Goal: Transaction & Acquisition: Purchase product/service

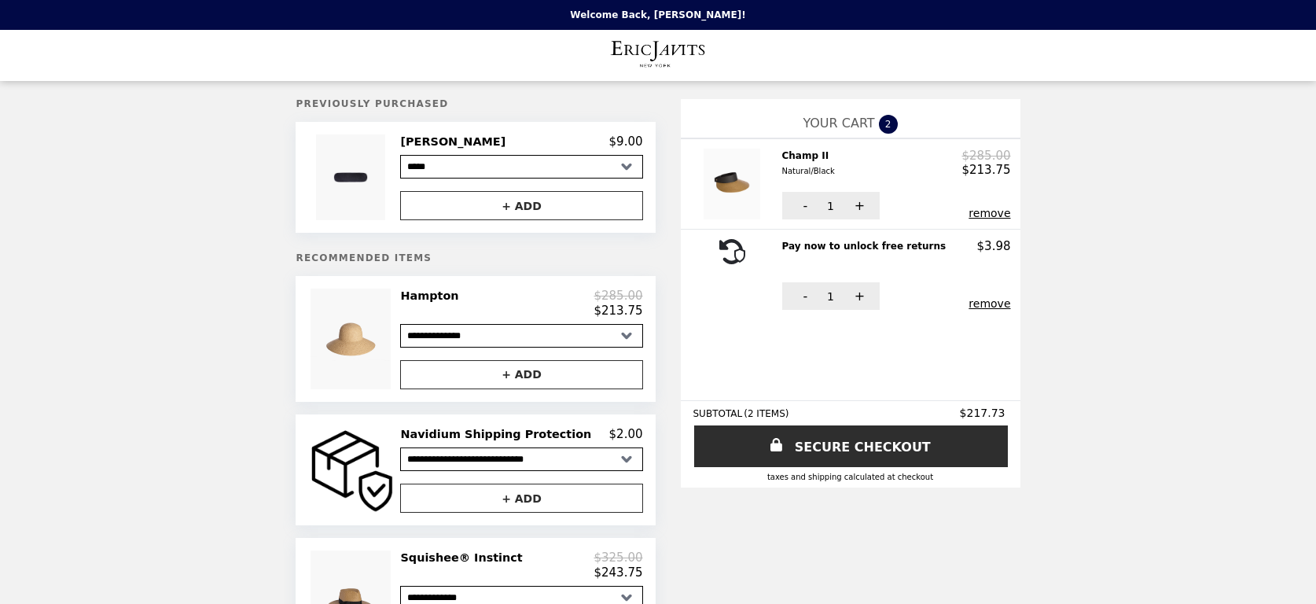
select select "*****"
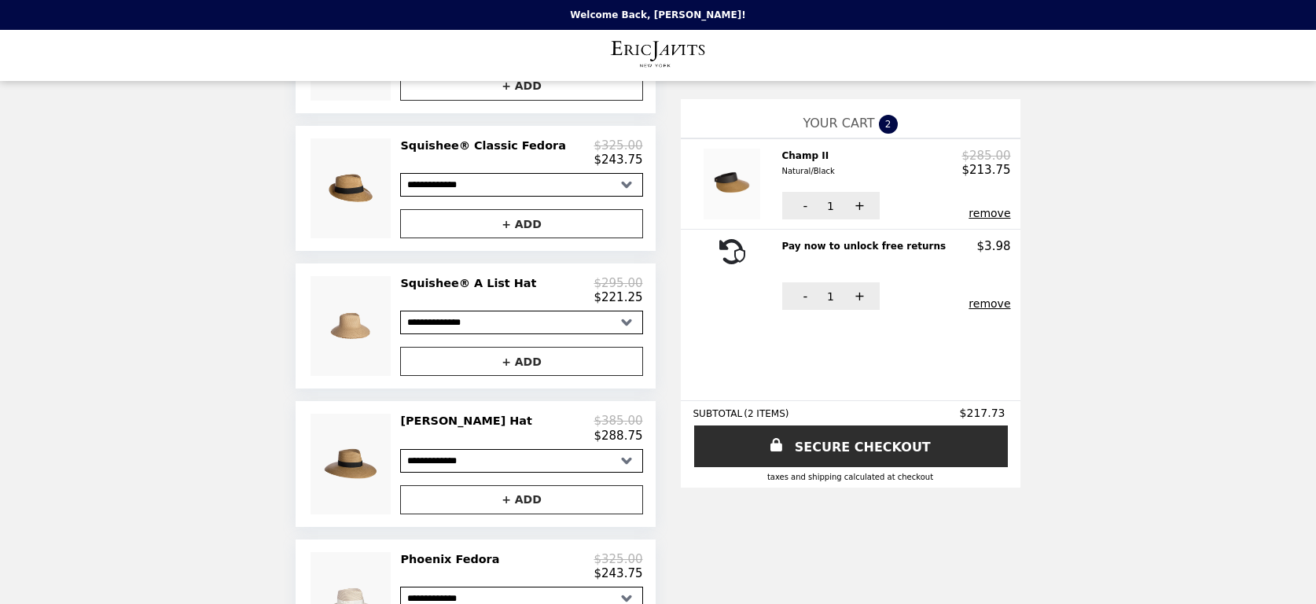
scroll to position [79, 0]
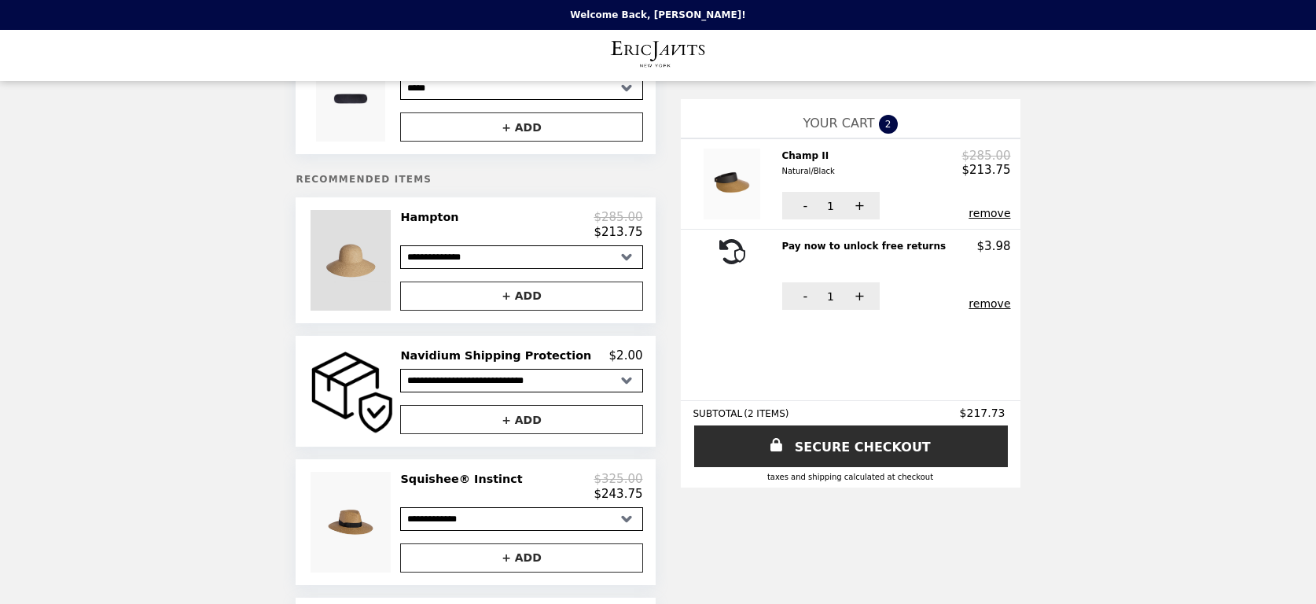
click at [375, 230] on img at bounding box center [352, 260] width 84 height 100
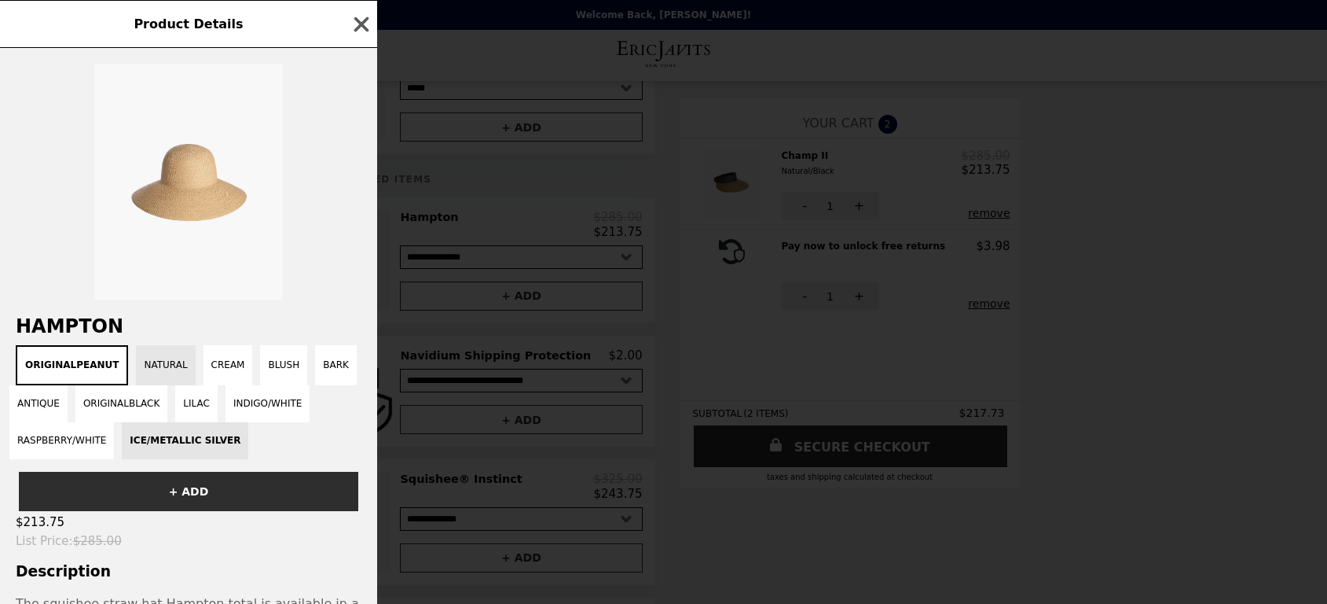
click at [169, 367] on button "Natural" at bounding box center [165, 365] width 59 height 40
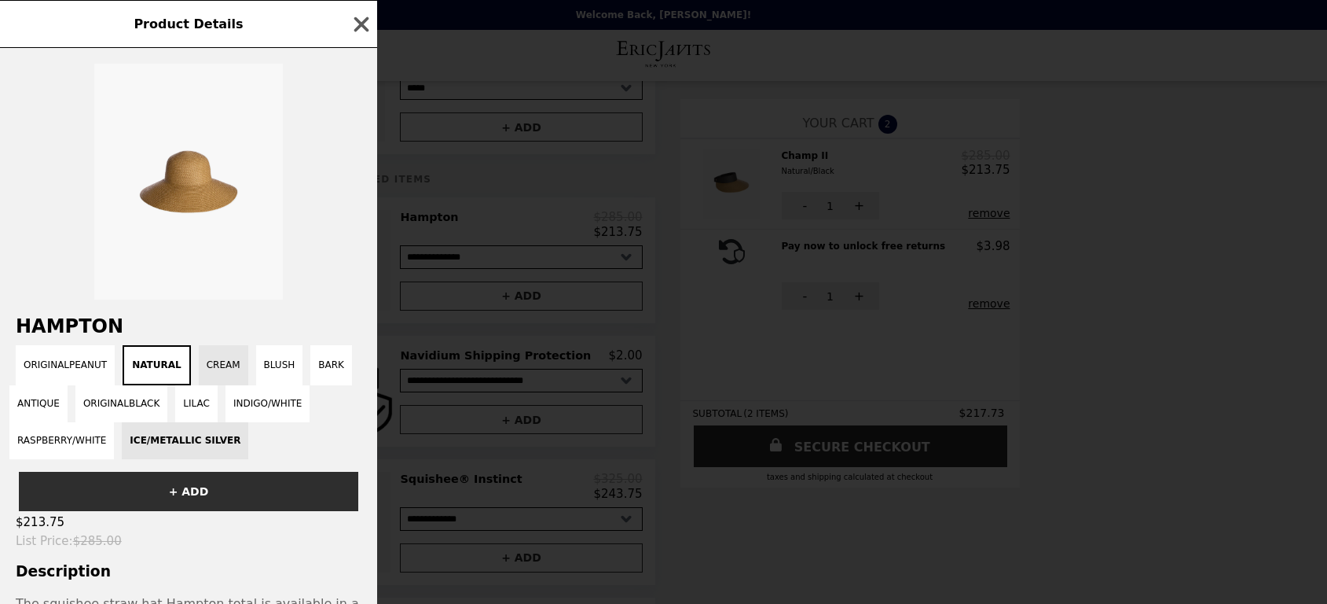
click at [199, 365] on button "Cream" at bounding box center [224, 365] width 50 height 40
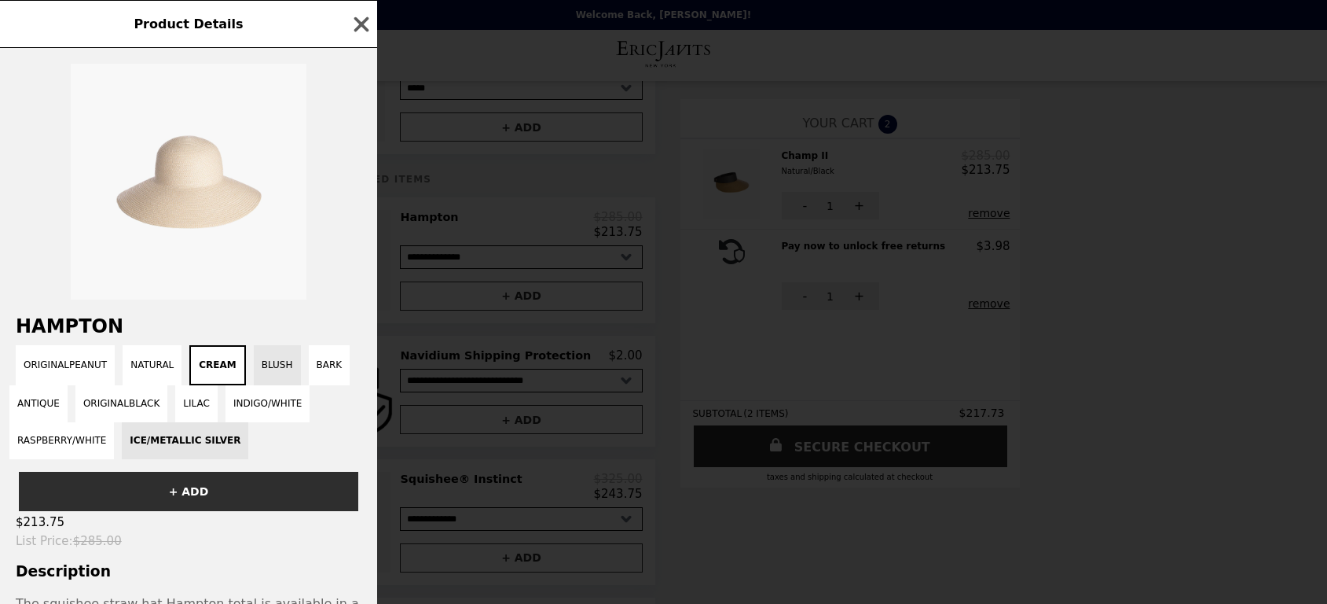
click at [254, 367] on button "Blush" at bounding box center [277, 365] width 47 height 40
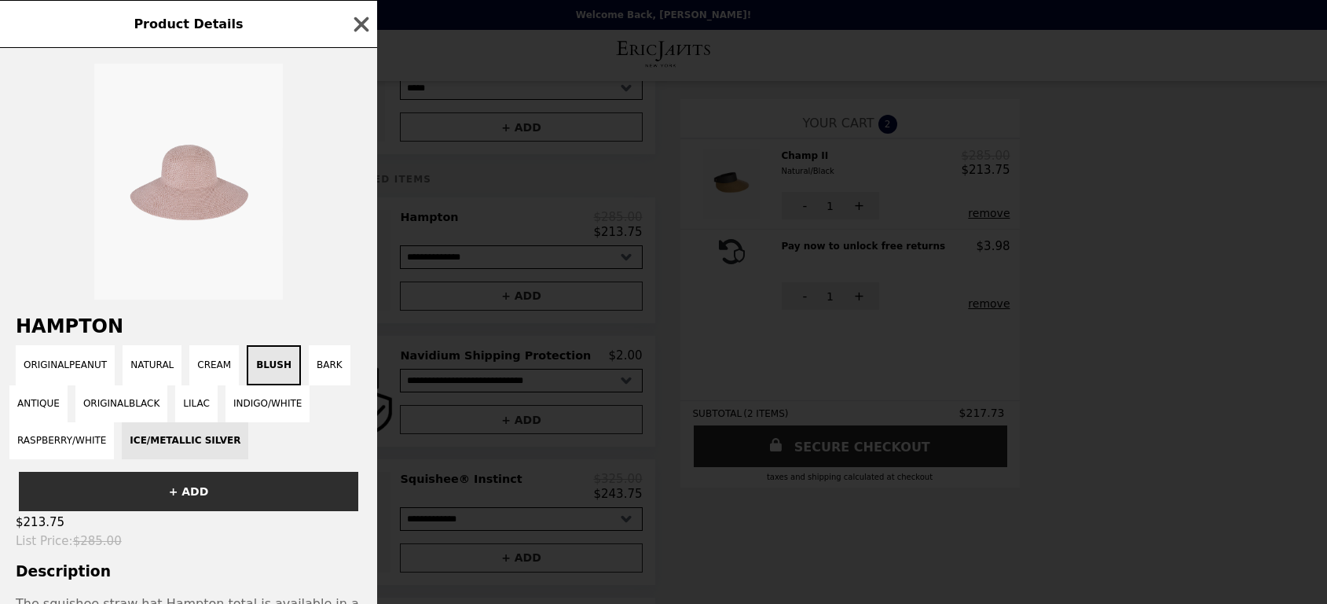
click at [281, 369] on div "OriginalPeanut Natural Cream Blush Bark Antique OriginalBlack Lilac Indigo/Whit…" at bounding box center [188, 402] width 358 height 114
click at [321, 372] on button "Bark" at bounding box center [330, 365] width 42 height 40
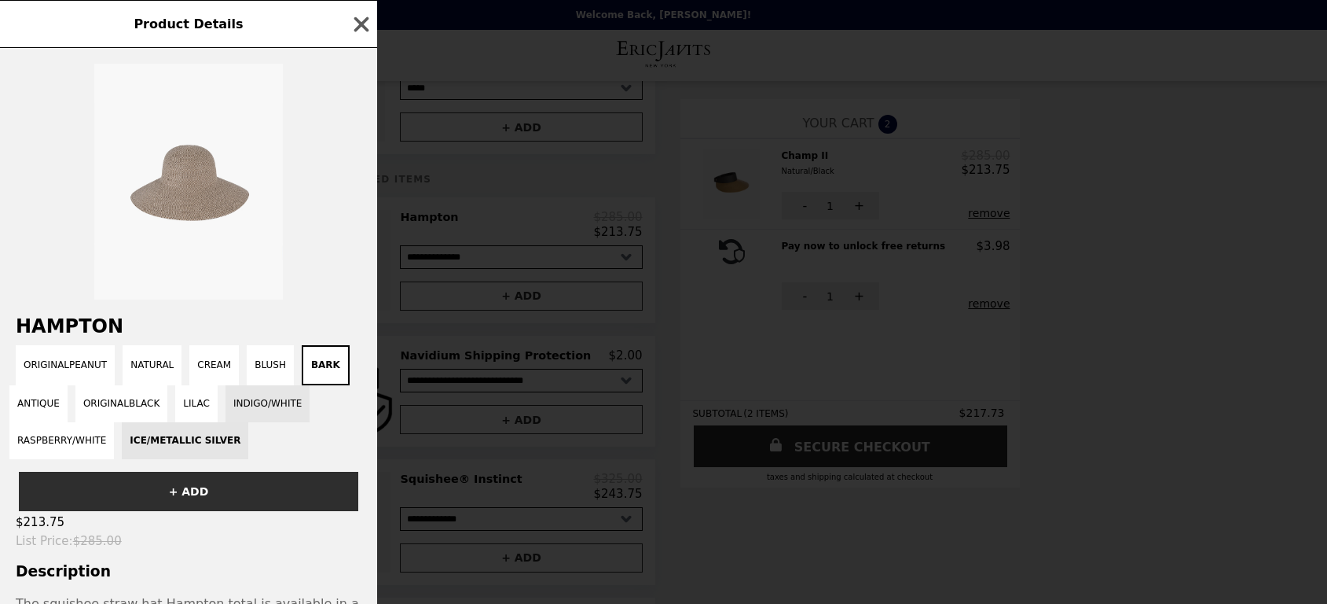
click at [276, 404] on button "Indigo/White" at bounding box center [268, 403] width 84 height 37
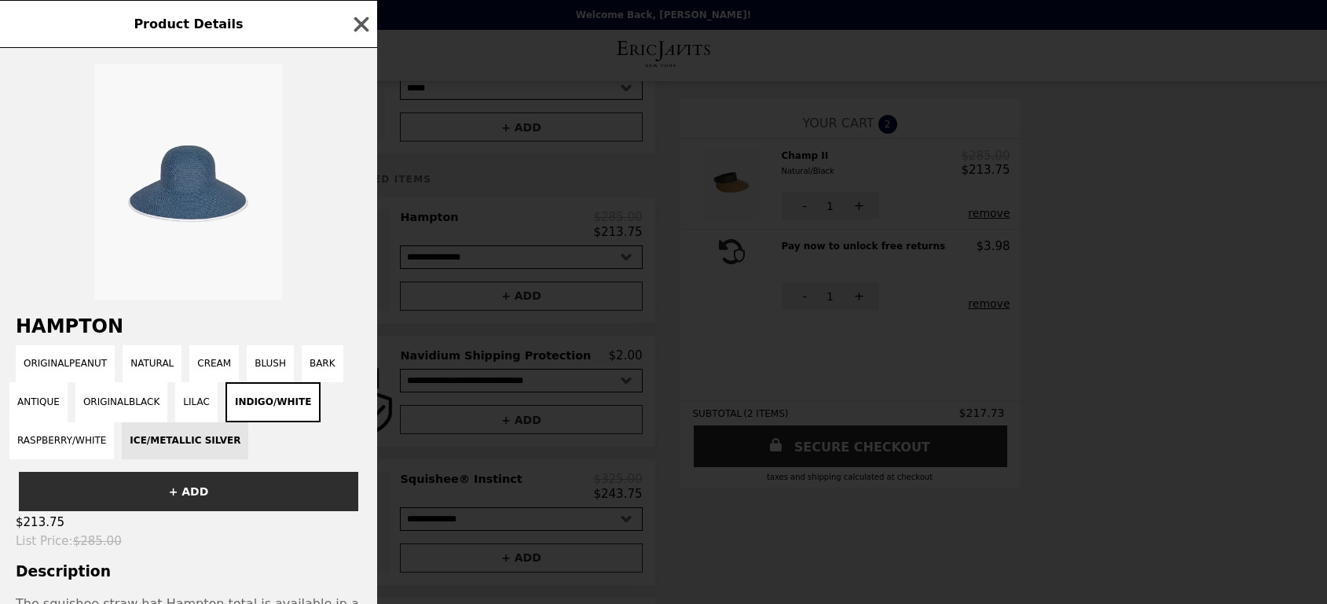
click at [209, 404] on div "OriginalPeanut Natural Cream Blush Bark Antique OriginalBlack Lilac Indigo/Whit…" at bounding box center [188, 402] width 358 height 114
click at [151, 403] on button "OriginalBlack" at bounding box center [121, 402] width 92 height 40
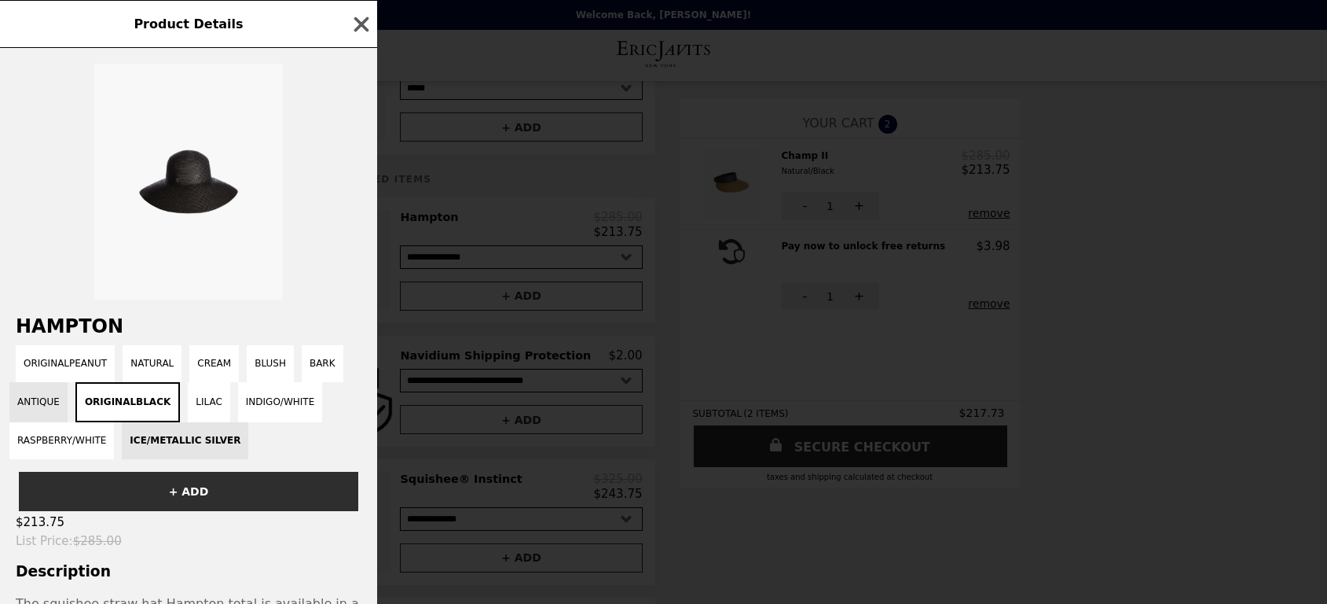
click at [38, 398] on button "Antique" at bounding box center [38, 402] width 58 height 40
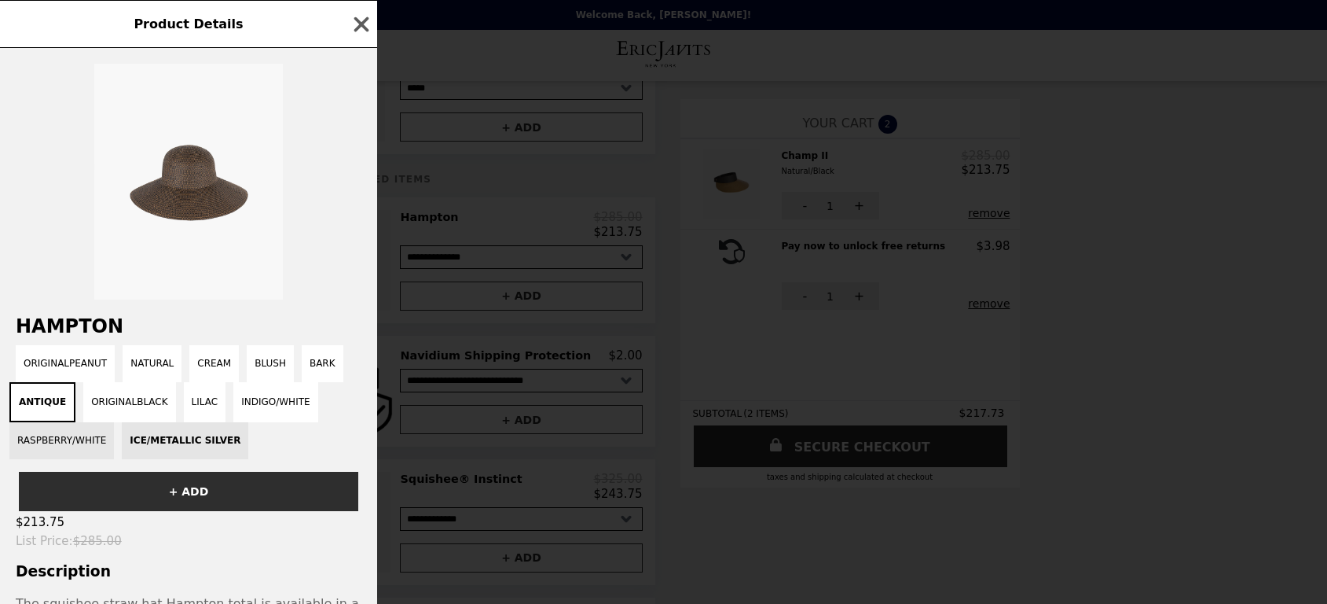
click at [41, 444] on button "Raspberry/White" at bounding box center [61, 440] width 105 height 37
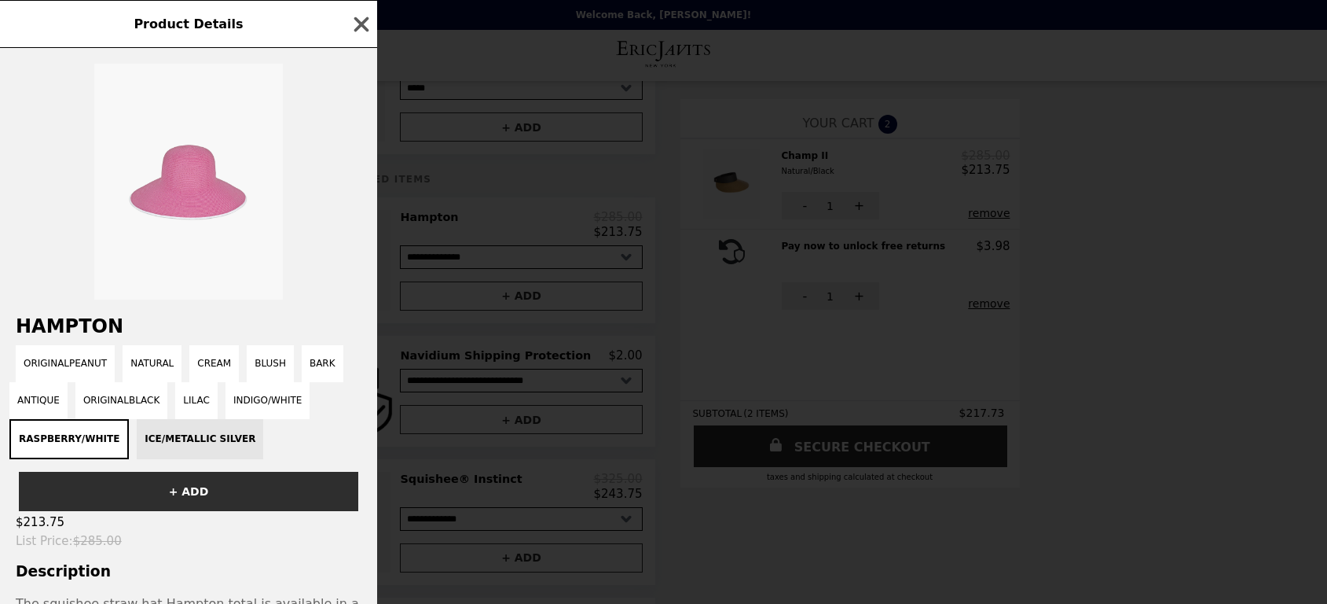
click at [178, 447] on div "OriginalPeanut Natural Cream Blush Bark Antique OriginalBlack Lilac Indigo/Whit…" at bounding box center [188, 402] width 358 height 114
click at [181, 399] on button "Lilac" at bounding box center [196, 400] width 42 height 37
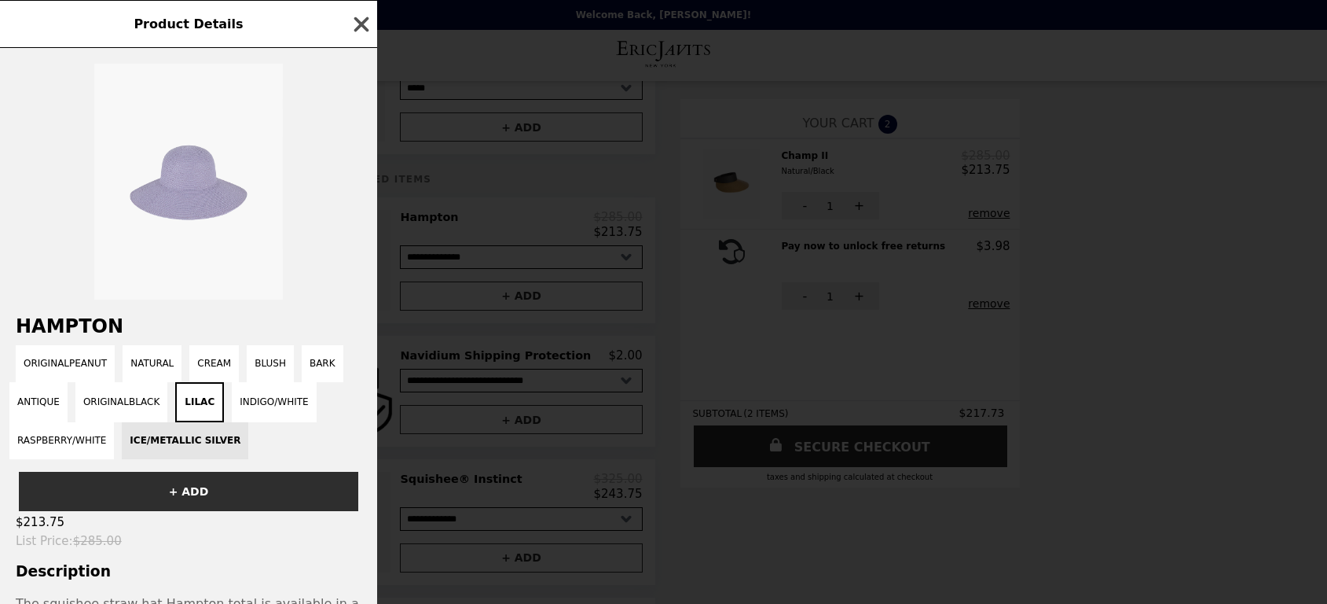
click at [357, 24] on icon "button" at bounding box center [362, 25] width 24 height 24
